Goal: Task Accomplishment & Management: Complete application form

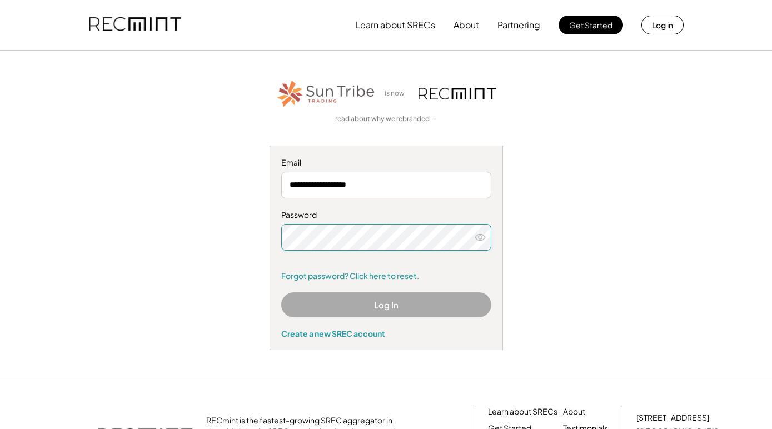
click at [376, 298] on button "Log In" at bounding box center [386, 304] width 210 height 25
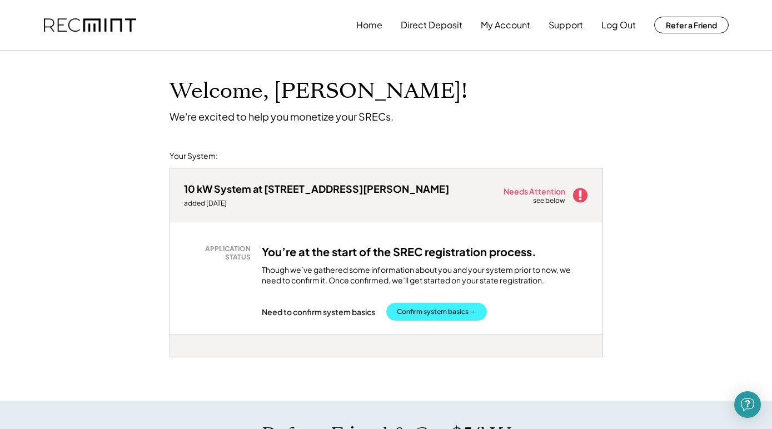
click at [448, 309] on button "Confirm system basics →" at bounding box center [436, 312] width 101 height 18
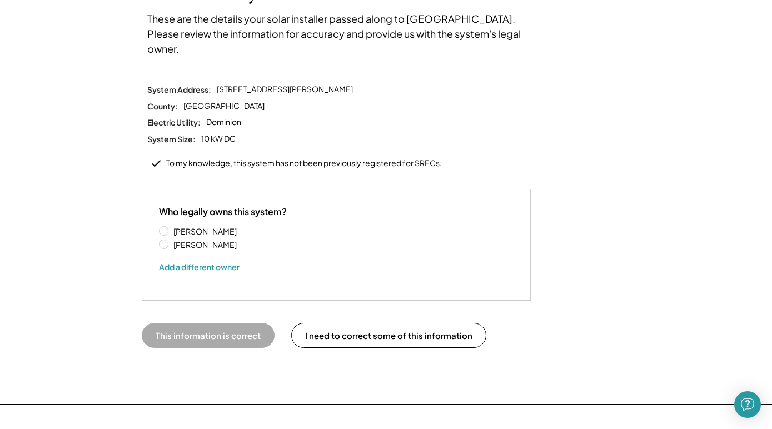
scroll to position [102, 0]
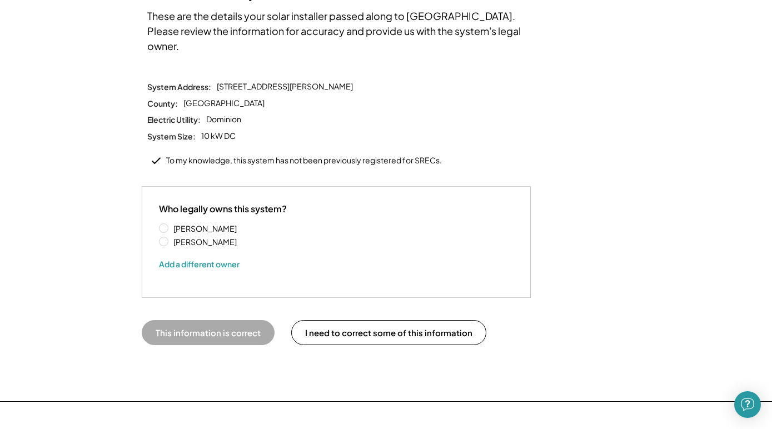
click at [170, 225] on label "Drew Adler" at bounding box center [220, 229] width 100 height 8
click at [225, 320] on button "This information is correct" at bounding box center [208, 332] width 133 height 25
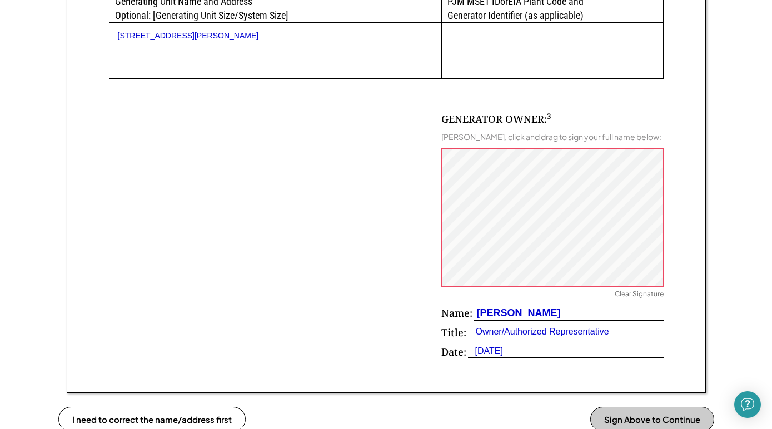
scroll to position [637, 0]
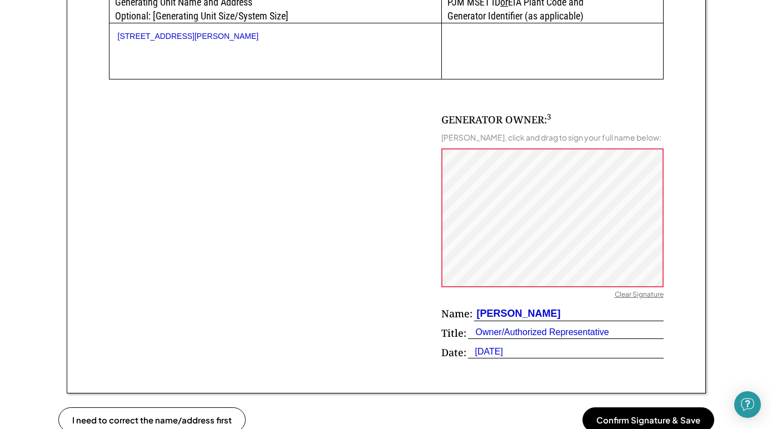
click at [624, 419] on button "Confirm Signature & Save" at bounding box center [649, 420] width 132 height 25
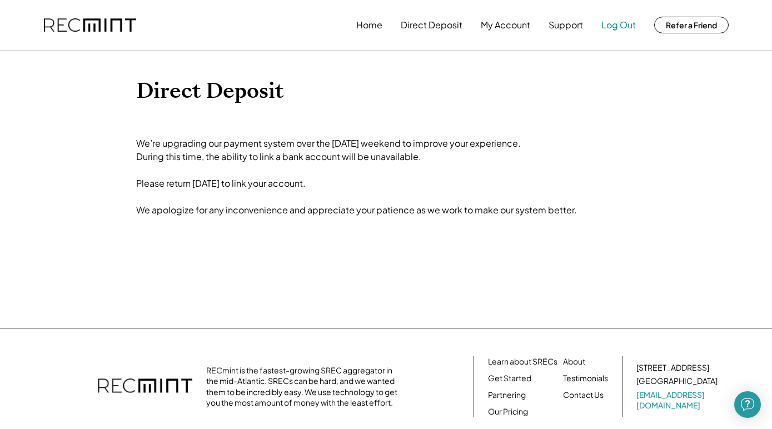
click at [617, 26] on button "Log Out" at bounding box center [619, 25] width 34 height 22
